Goal: Task Accomplishment & Management: Manage account settings

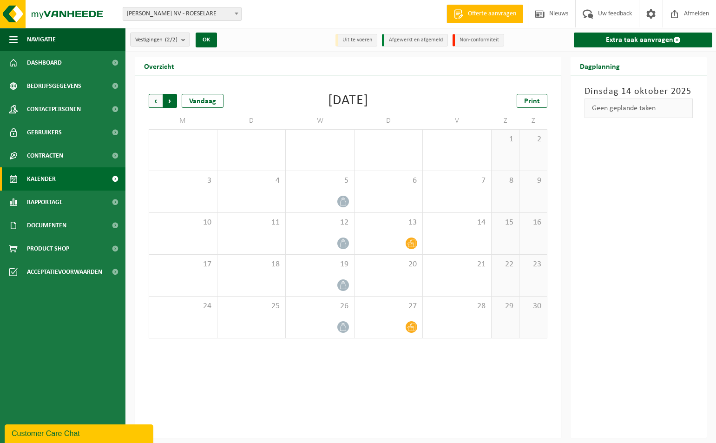
click at [153, 103] on span "Vorige" at bounding box center [156, 101] width 14 height 14
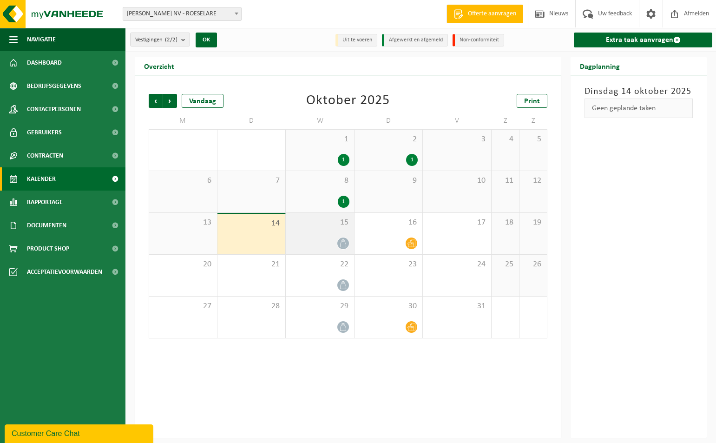
click at [328, 238] on div at bounding box center [319, 243] width 59 height 13
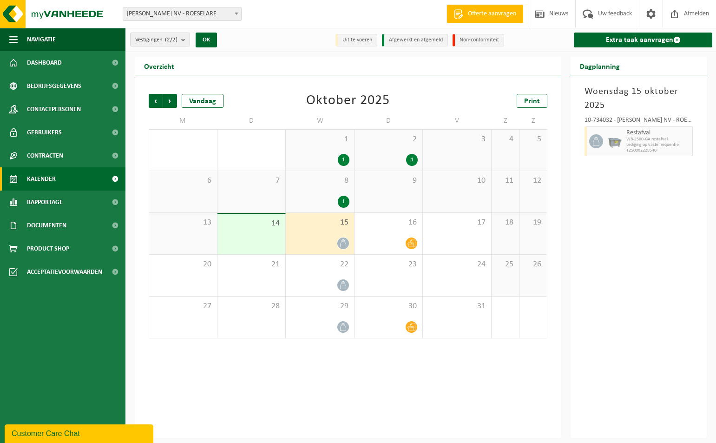
click at [319, 233] on div "15" at bounding box center [320, 233] width 68 height 41
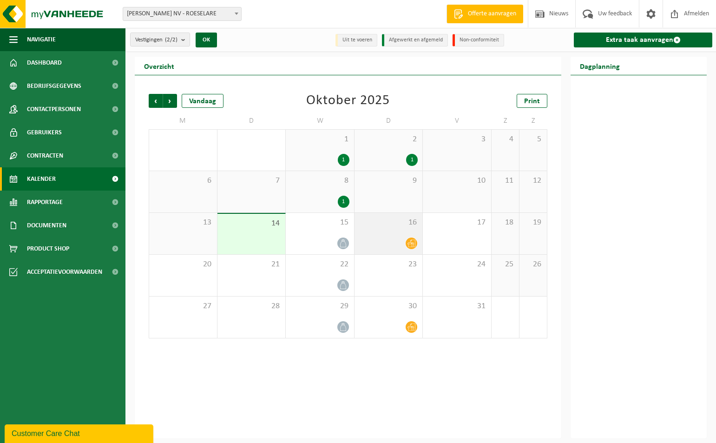
click at [400, 232] on div "16" at bounding box center [388, 233] width 68 height 41
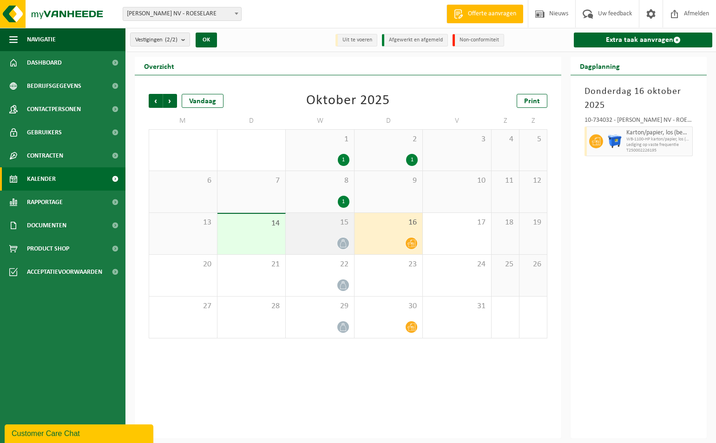
click at [333, 230] on div "15" at bounding box center [320, 233] width 68 height 41
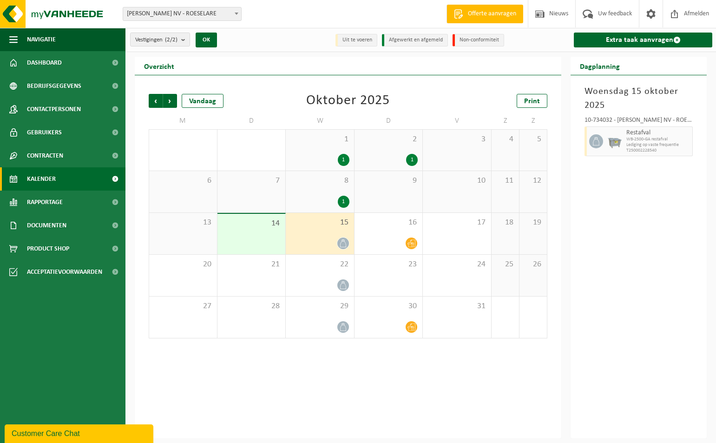
click at [333, 230] on div "15" at bounding box center [320, 233] width 68 height 41
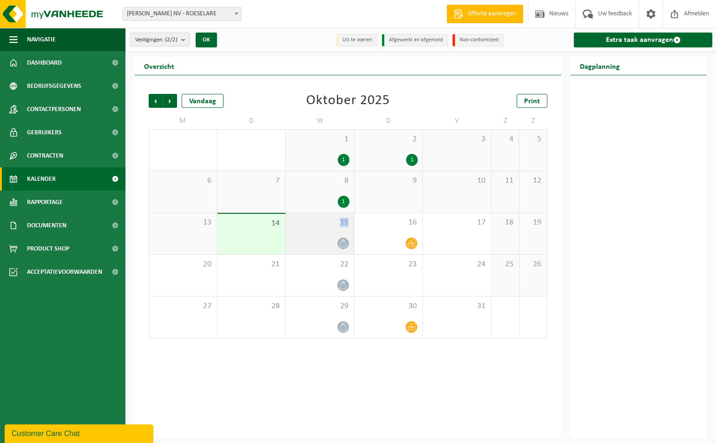
click at [333, 230] on div "15" at bounding box center [320, 233] width 68 height 41
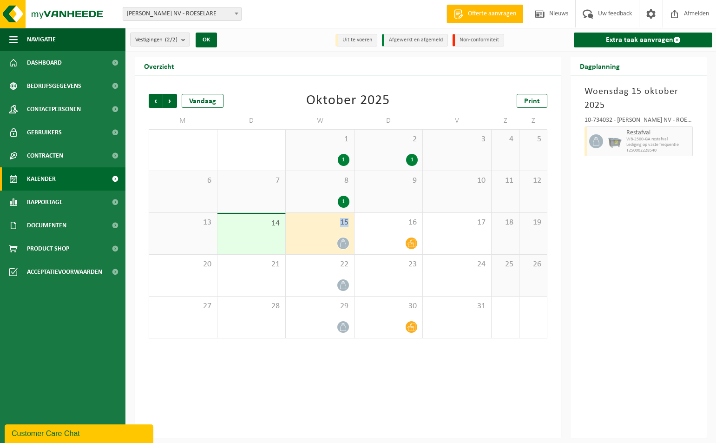
click at [333, 230] on div "15" at bounding box center [320, 233] width 68 height 41
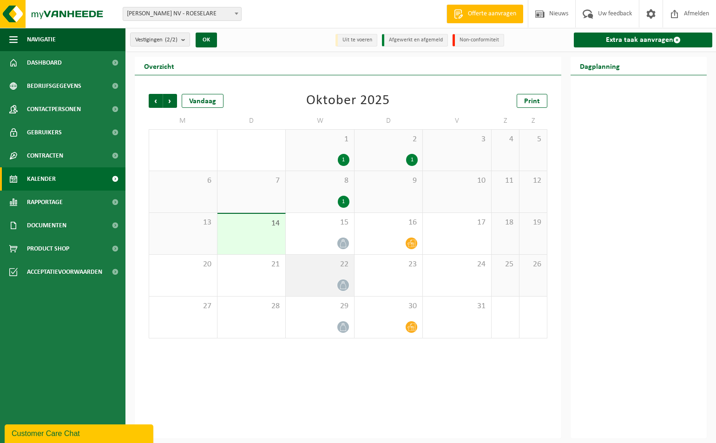
click at [322, 272] on div "22" at bounding box center [320, 275] width 68 height 41
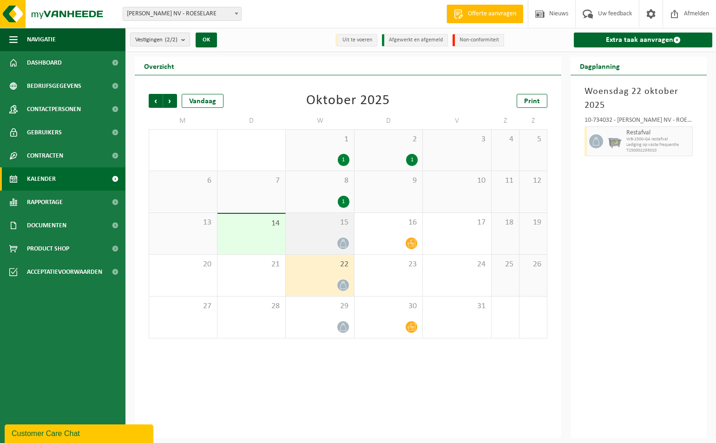
click at [316, 235] on div "15" at bounding box center [320, 233] width 68 height 41
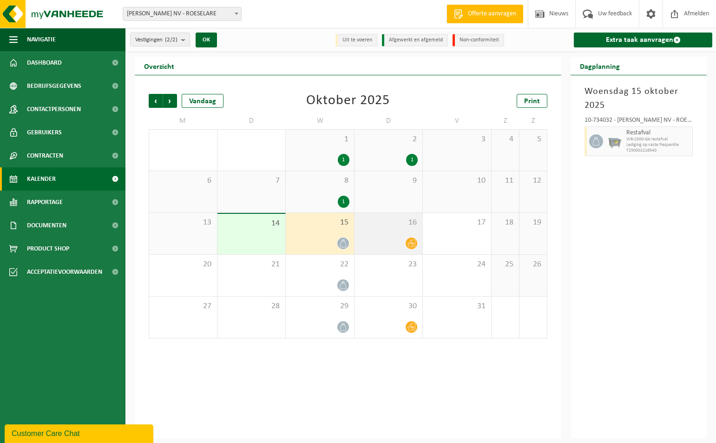
click at [392, 226] on span "16" at bounding box center [388, 222] width 59 height 10
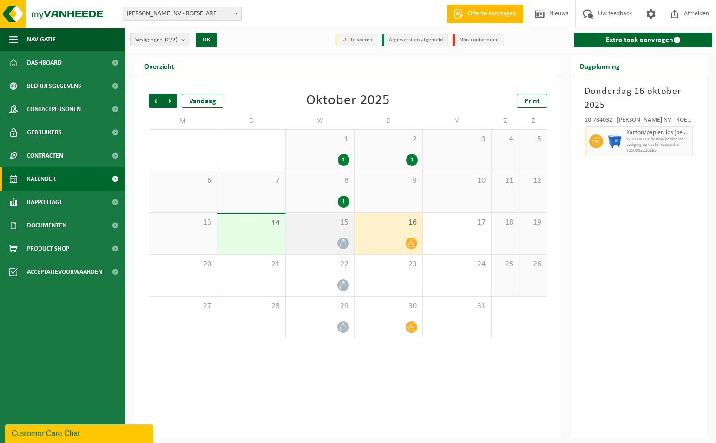
click at [333, 235] on div "15" at bounding box center [320, 233] width 68 height 41
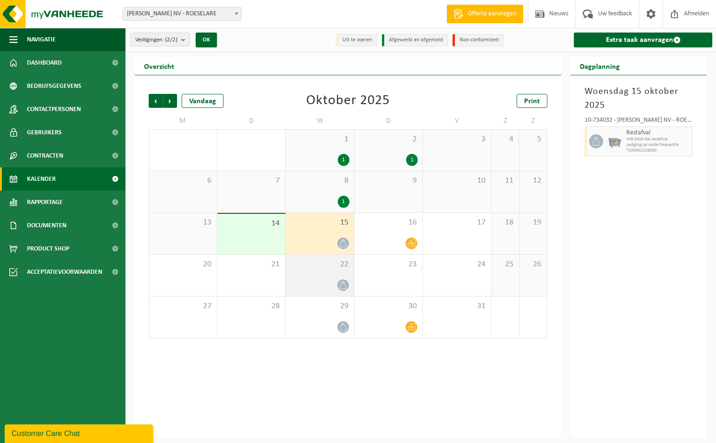
click at [337, 277] on div "22" at bounding box center [320, 275] width 68 height 41
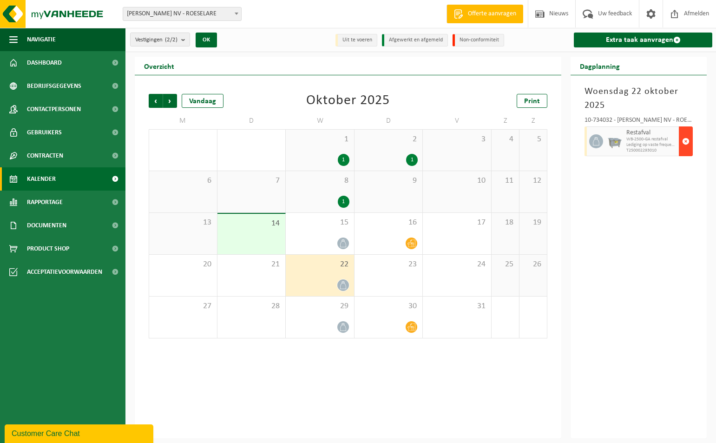
click at [685, 139] on span "button" at bounding box center [685, 141] width 7 height 19
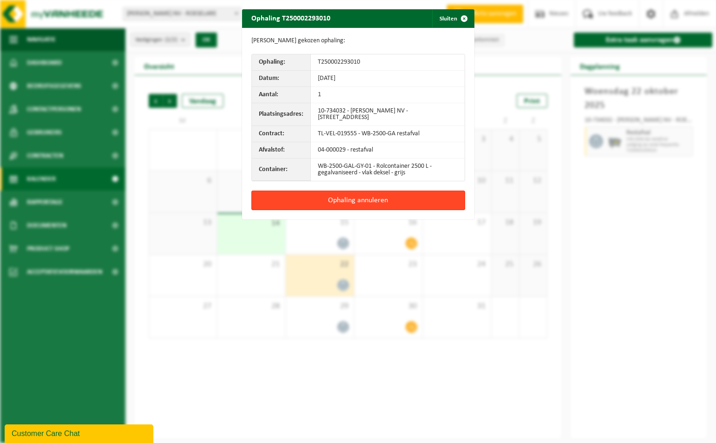
click at [368, 198] on button "Ophaling annuleren" at bounding box center [358, 200] width 214 height 20
